Goal: Task Accomplishment & Management: Use online tool/utility

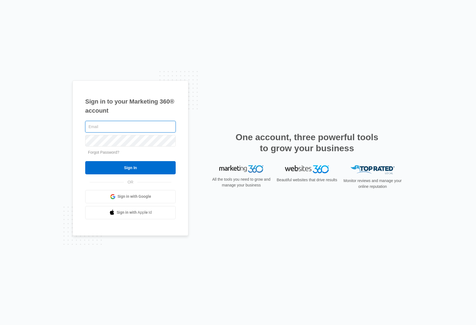
click at [101, 127] on input "text" at bounding box center [130, 127] width 90 height 12
type input "[PERSON_NAME][EMAIL_ADDRESS][PERSON_NAME][DOMAIN_NAME]"
drag, startPoint x: 120, startPoint y: 171, endPoint x: 319, endPoint y: 141, distance: 201.7
click at [120, 171] on input "Sign In" at bounding box center [130, 167] width 90 height 13
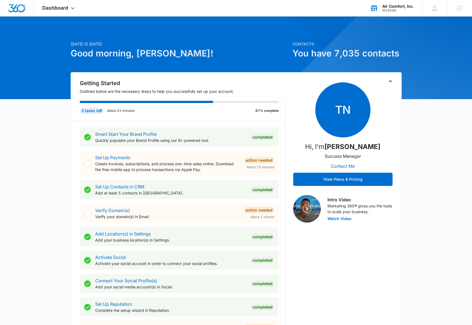
click at [402, 8] on div "Air Comfort, Inc." at bounding box center [397, 6] width 31 height 4
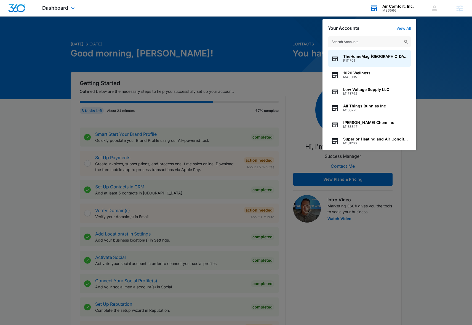
click at [355, 43] on input "text" at bounding box center [369, 41] width 83 height 11
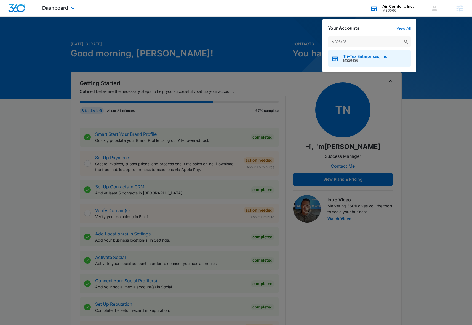
type input "M326436"
click at [358, 59] on span "M326436" at bounding box center [365, 61] width 45 height 4
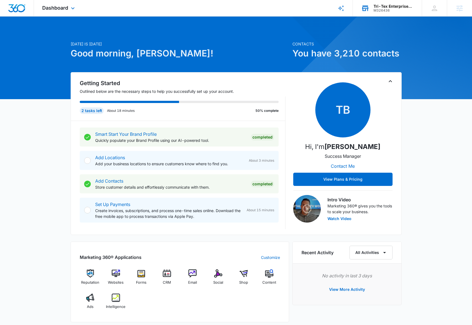
click at [69, 7] on div "Dashboard Apps Reputation Websites Forms CRM Email Social Shop Content Ads Inte…" at bounding box center [59, 8] width 50 height 16
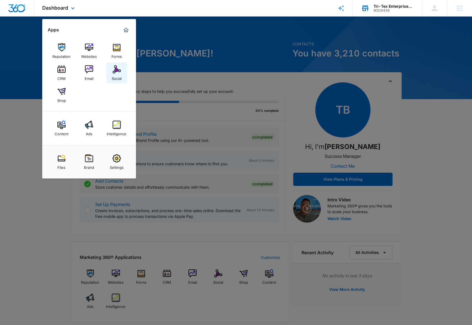
click at [118, 70] on img at bounding box center [116, 69] width 8 height 8
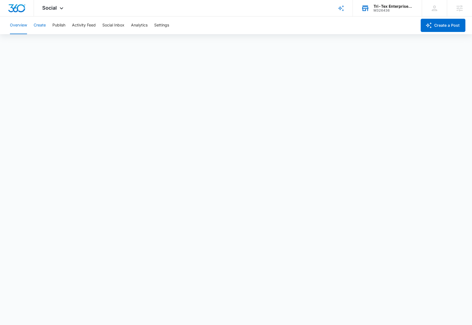
click at [38, 25] on button "Create" at bounding box center [40, 26] width 12 height 18
click at [52, 44] on button "Approvals" at bounding box center [54, 41] width 18 height 15
